Goal: Task Accomplishment & Management: Use online tool/utility

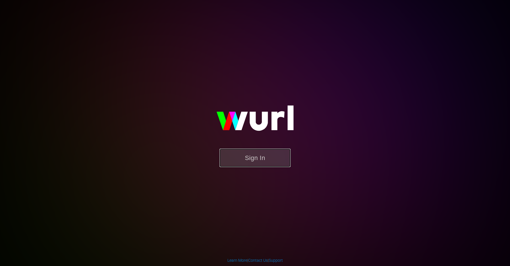
click at [260, 154] on button "Sign In" at bounding box center [255, 158] width 71 height 18
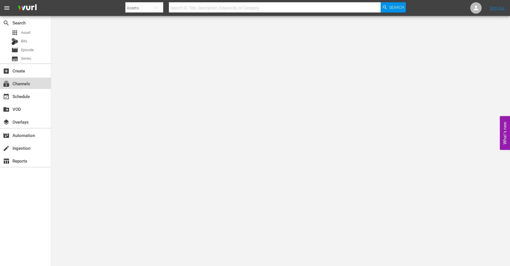
click at [27, 81] on div "subscriptions Channels" at bounding box center [16, 82] width 32 height 5
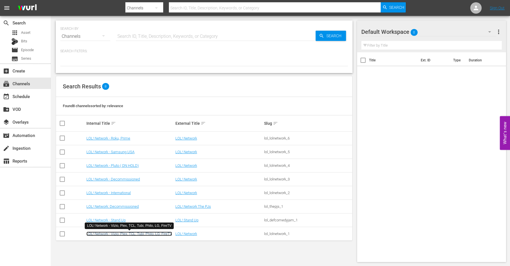
click at [123, 234] on link "LOL! Network - Vizio, Plex, TCL, Tubi, Philo, LG, FireTV" at bounding box center [129, 234] width 86 height 4
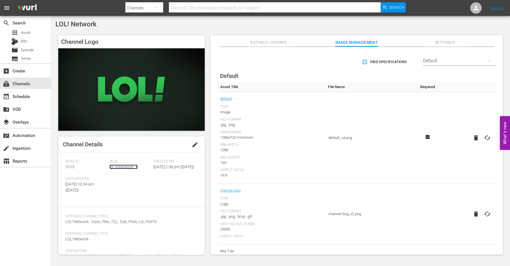
click at [128, 168] on link "lol_lolnetwork_1" at bounding box center [124, 167] width 28 height 5
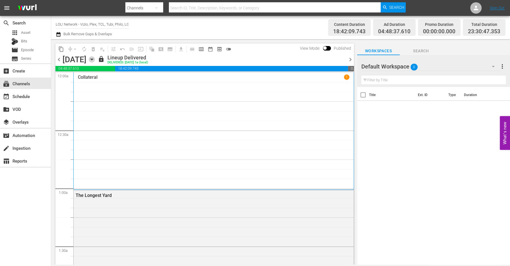
click at [95, 59] on icon "button" at bounding box center [92, 59] width 6 height 6
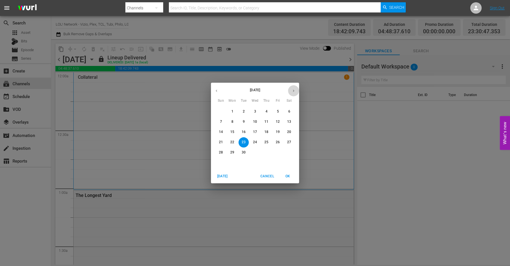
click at [292, 92] on icon "button" at bounding box center [294, 91] width 4 height 4
click at [255, 141] on p "22" at bounding box center [255, 142] width 4 height 5
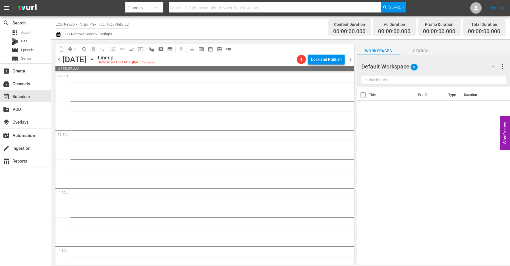
click at [95, 62] on icon "button" at bounding box center [92, 59] width 6 height 6
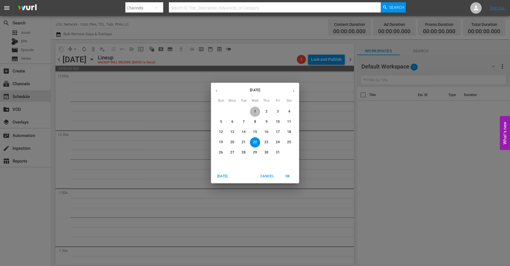
click at [258, 110] on span "1" at bounding box center [255, 111] width 10 height 5
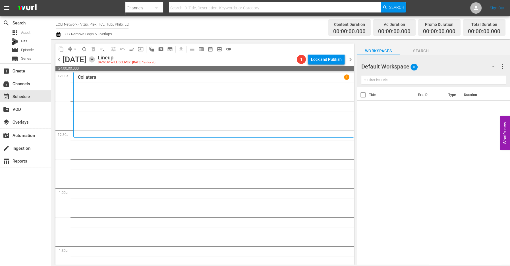
click at [95, 58] on icon "button" at bounding box center [92, 59] width 6 height 6
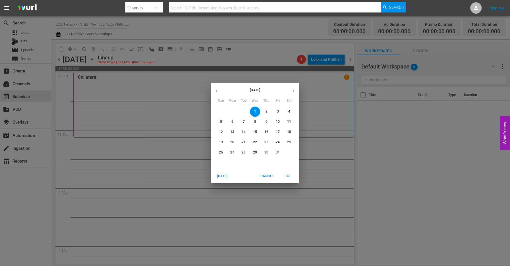
click at [287, 109] on button "4" at bounding box center [289, 112] width 10 height 10
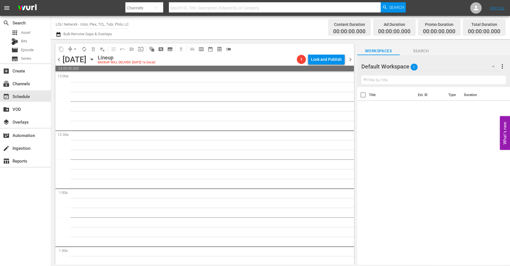
click at [95, 62] on icon "button" at bounding box center [92, 59] width 6 height 6
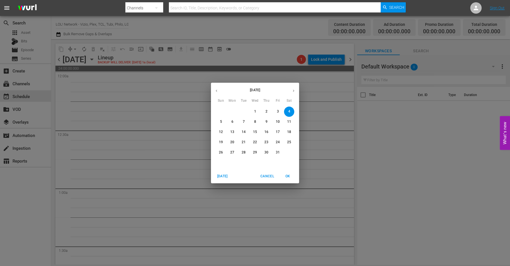
click at [257, 108] on button "1" at bounding box center [255, 112] width 10 height 10
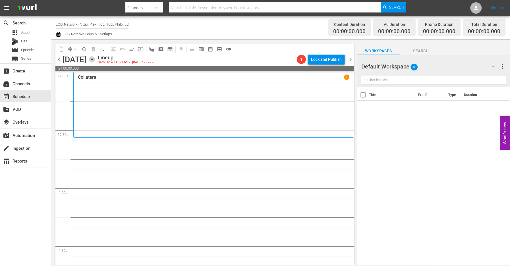
click at [93, 59] on icon "button" at bounding box center [91, 59] width 3 height 1
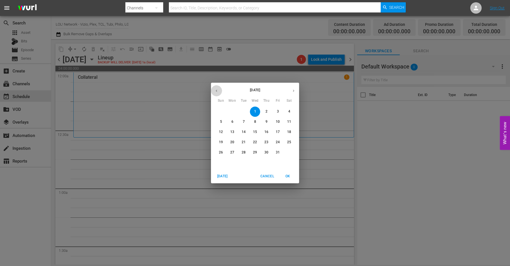
click at [216, 93] on button "button" at bounding box center [216, 90] width 11 height 11
click at [245, 67] on div "September 2025 Sun Mon Tue Wed Thu Fri Sat 31 1 2 3 4 5 6 7 8 9 10 11 12 13 14 …" at bounding box center [255, 133] width 510 height 266
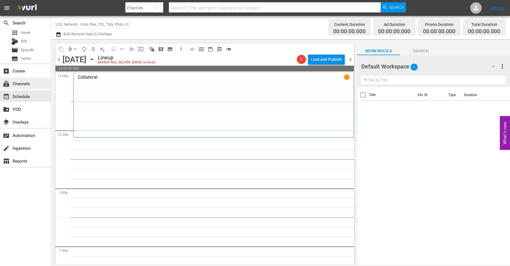
click at [28, 85] on div "subscriptions Channels" at bounding box center [16, 82] width 32 height 5
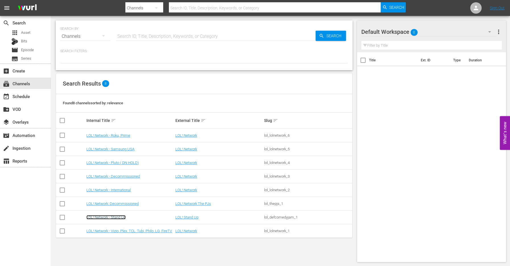
click at [112, 218] on link "LOL! Network - Stand Up" at bounding box center [105, 217] width 39 height 4
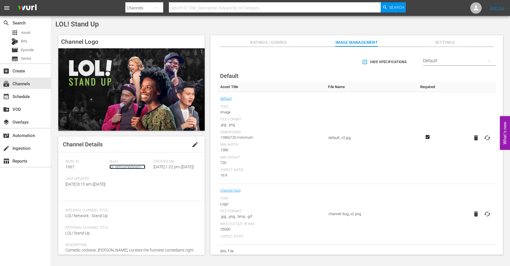
click at [136, 165] on link "lol_defcomedyjam_1" at bounding box center [128, 167] width 36 height 5
